Goal: Task Accomplishment & Management: Manage account settings

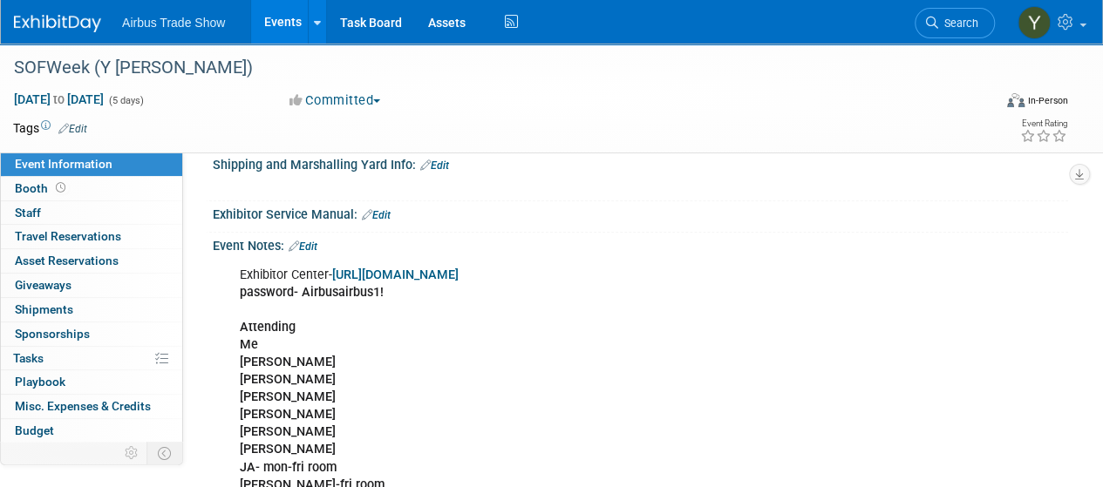
click at [289, 13] on link "Events" at bounding box center [283, 22] width 64 height 44
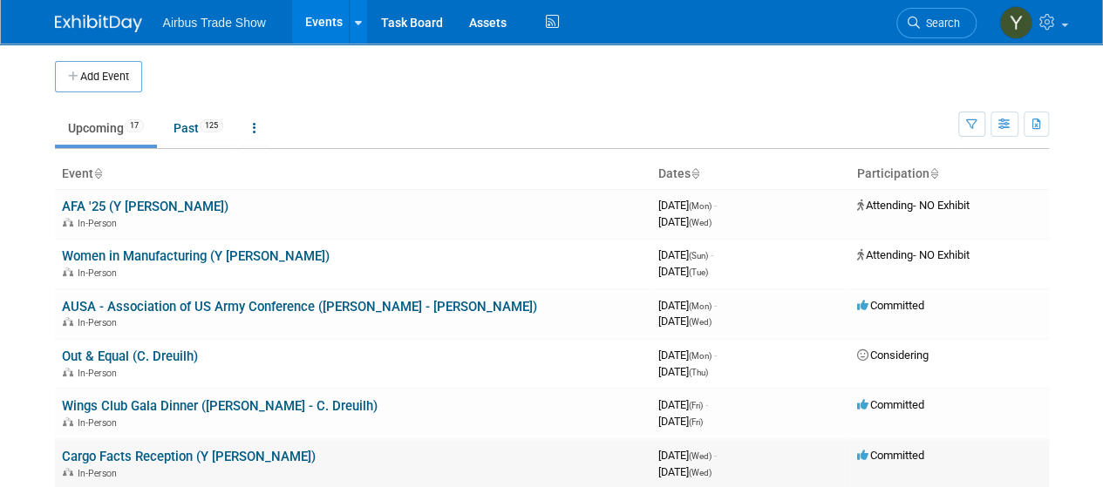
click at [151, 457] on link "Cargo Facts Reception (Y [PERSON_NAME])" at bounding box center [189, 457] width 254 height 16
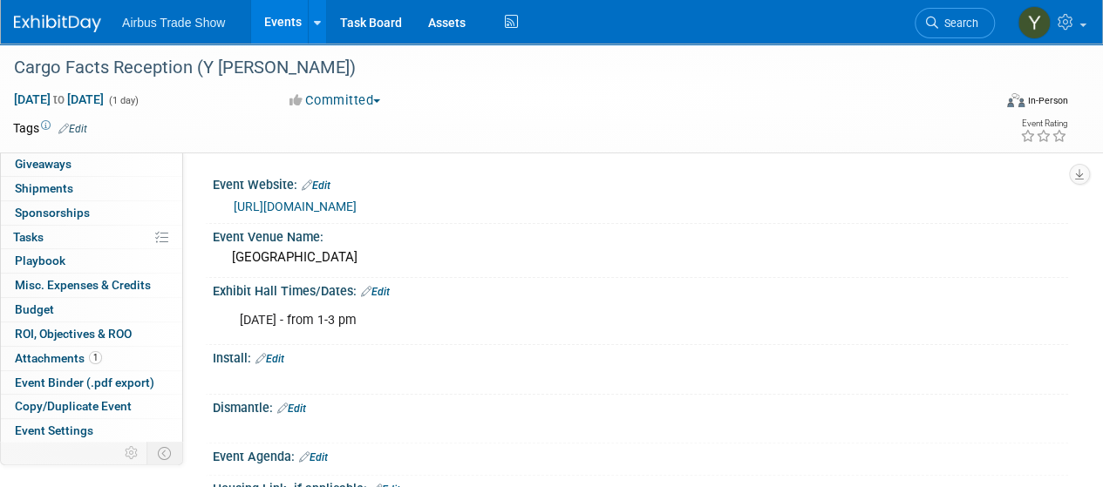
scroll to position [166, 0]
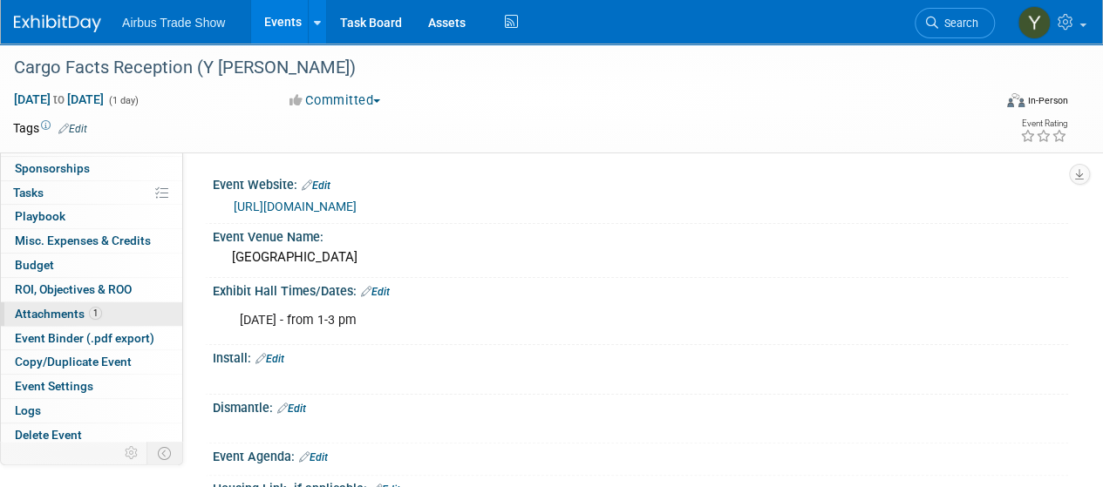
click at [55, 307] on span "Attachments 1" at bounding box center [58, 314] width 87 height 14
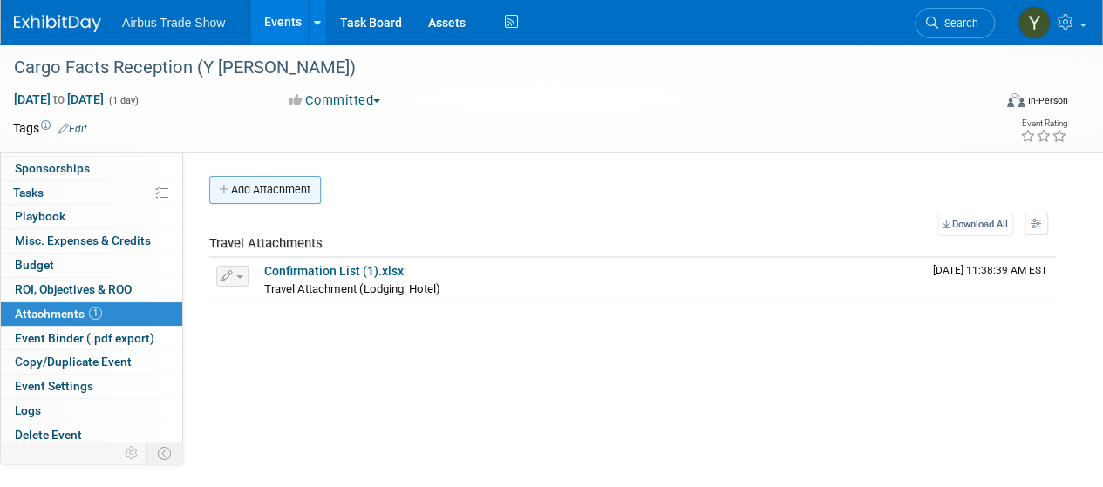
click at [248, 200] on button "Add Attachment" at bounding box center [265, 190] width 112 height 28
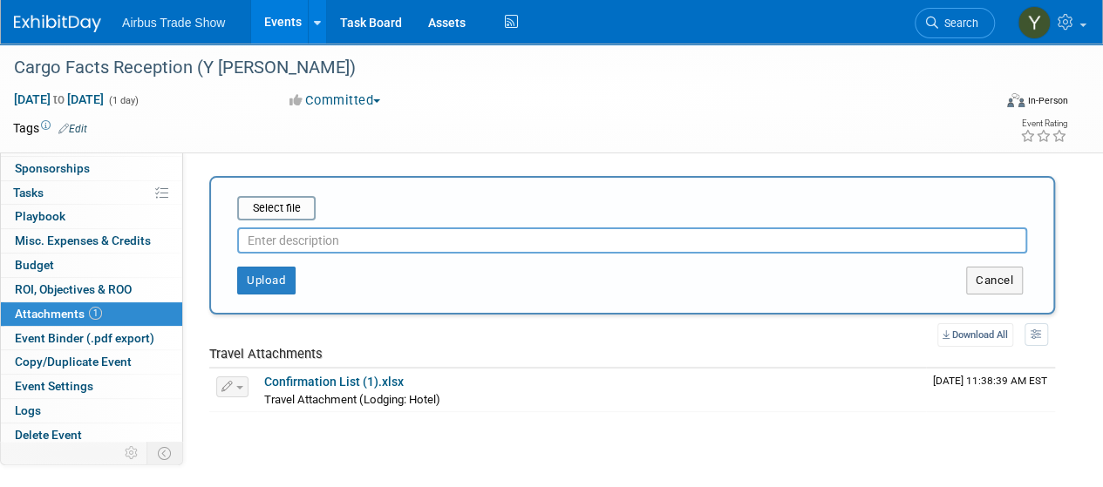
click at [274, 239] on input "text" at bounding box center [632, 241] width 790 height 26
click at [281, 210] on input "file" at bounding box center [209, 208] width 207 height 21
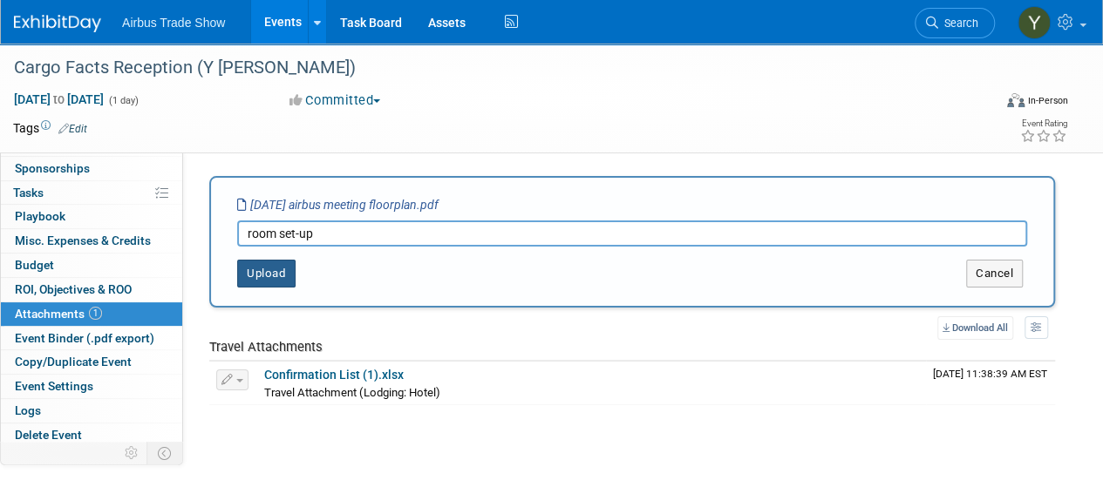
click at [249, 273] on button "Upload" at bounding box center [266, 274] width 58 height 28
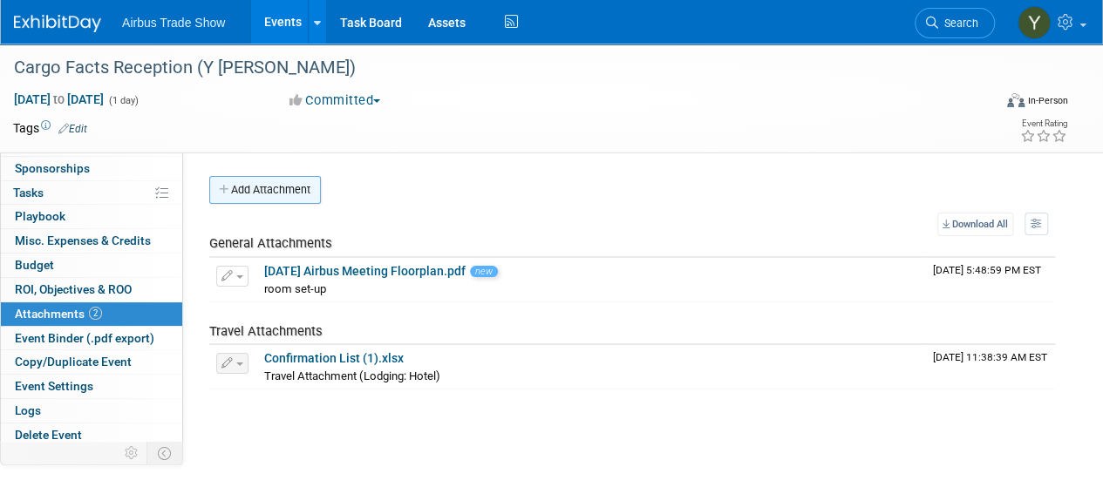
click at [262, 187] on button "Add Attachment" at bounding box center [265, 190] width 112 height 28
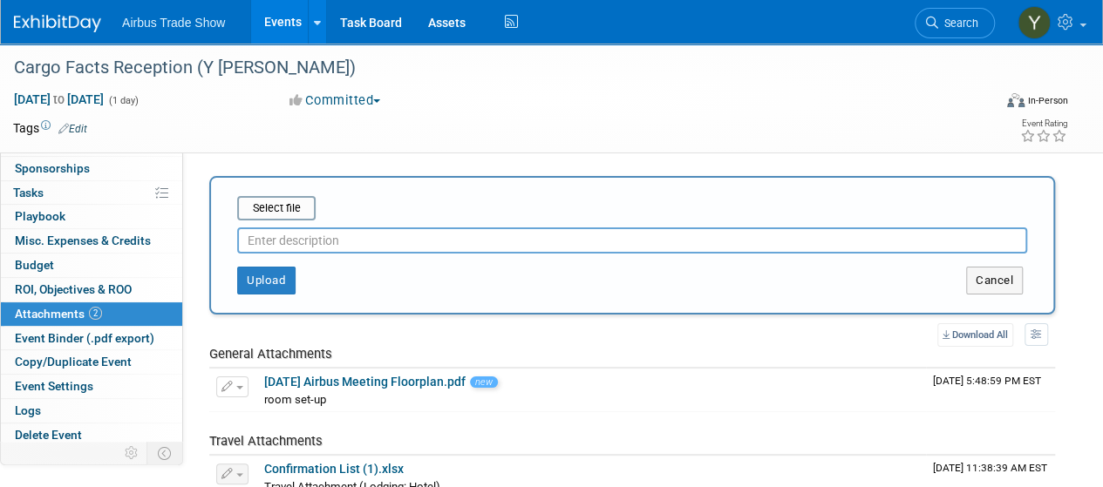
click at [255, 241] on input "text" at bounding box center [632, 241] width 790 height 26
type input "room contract"
click at [274, 216] on input "file" at bounding box center [209, 208] width 207 height 21
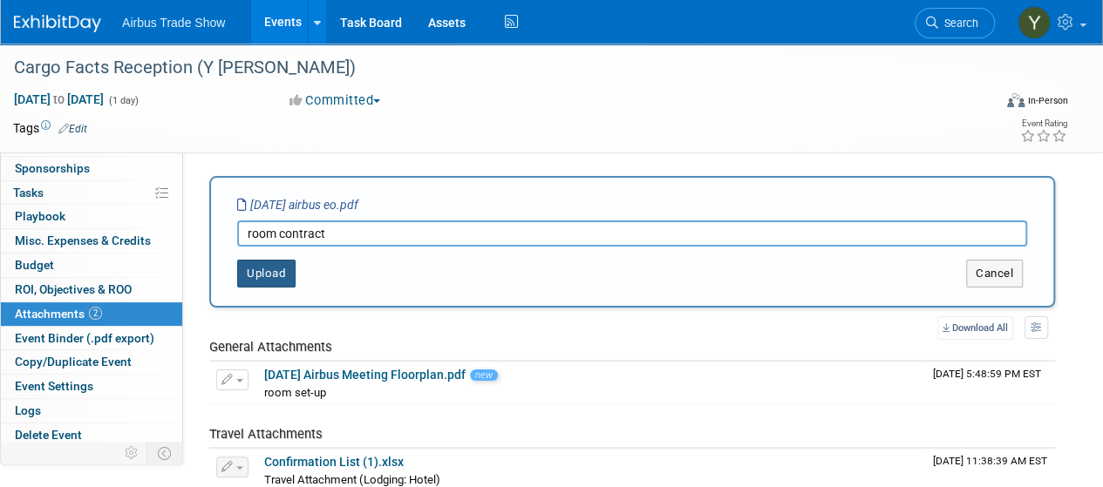
click at [267, 271] on button "Upload" at bounding box center [266, 274] width 58 height 28
